Goal: Navigation & Orientation: Find specific page/section

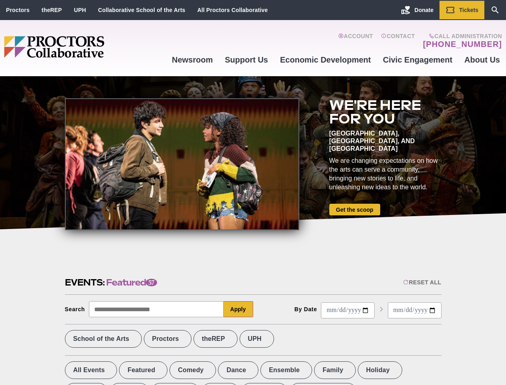
click at [253, 192] on div at bounding box center [182, 164] width 234 height 132
click at [421, 282] on div "Reset All" at bounding box center [422, 282] width 38 height 6
click at [238, 309] on button "Apply" at bounding box center [239, 309] width 30 height 16
